Goal: Find contact information: Obtain details needed to contact an individual or organization

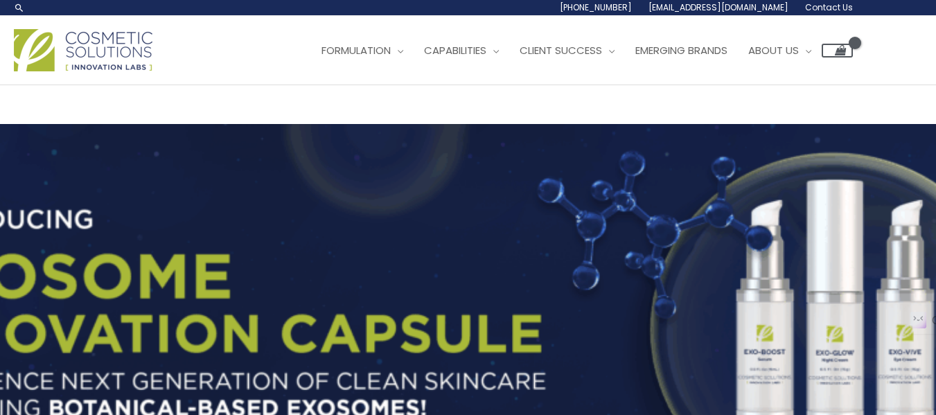
click at [827, 8] on span "Contact Us" at bounding box center [829, 7] width 48 height 12
drag, startPoint x: 917, startPoint y: 10, endPoint x: 589, endPoint y: 10, distance: 328.4
click at [589, 10] on div "1.888.883.0540 info@naturalskincare.com Contact Us" at bounding box center [468, 7] width 936 height 15
copy ul "1.888.883.0540 info@naturalskincare.com Contact Us"
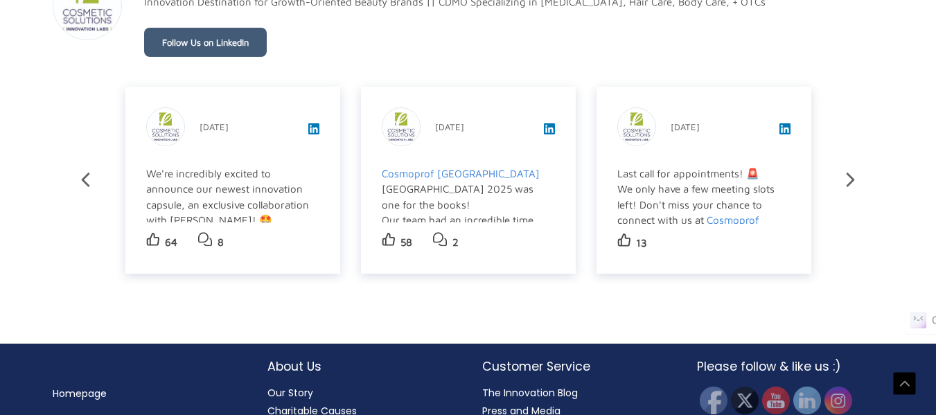
scroll to position [2468, 0]
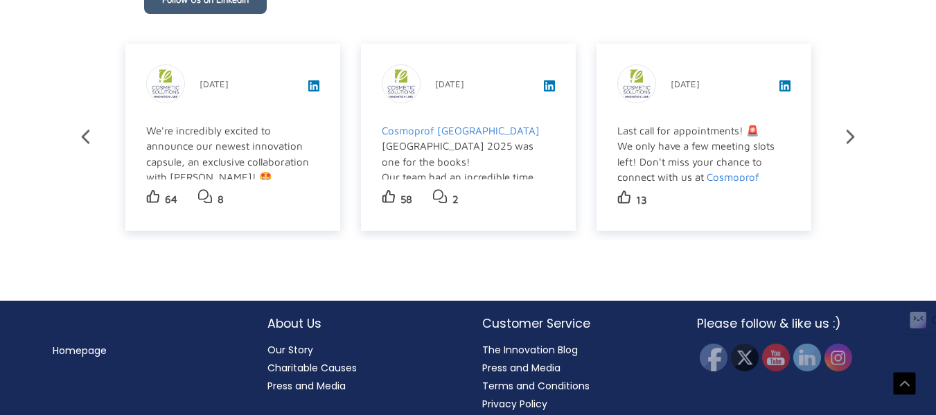
click at [298, 315] on h2 "About Us" at bounding box center [360, 324] width 187 height 18
click at [295, 343] on link "Our Story" at bounding box center [290, 350] width 46 height 14
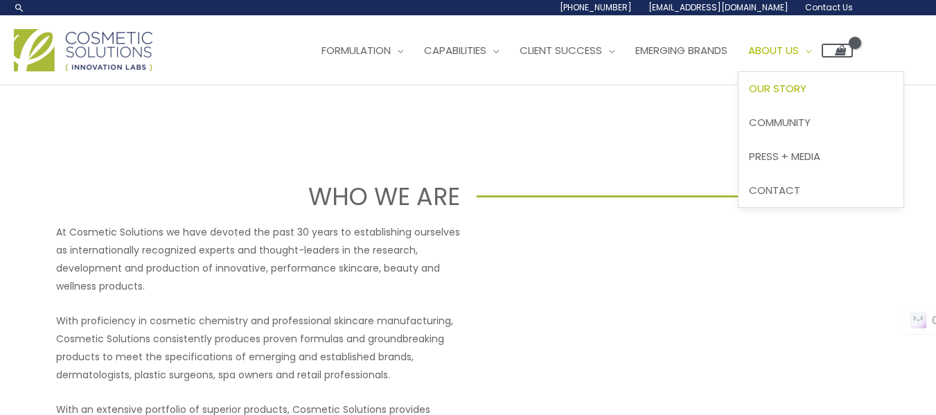
click at [799, 48] on span "About Us" at bounding box center [773, 50] width 51 height 15
click at [800, 184] on span "Contact" at bounding box center [774, 190] width 51 height 15
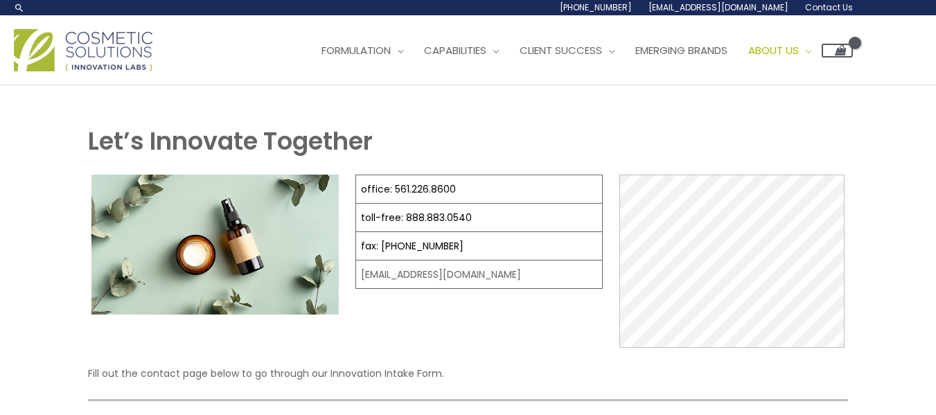
select select
